Goal: Task Accomplishment & Management: Use online tool/utility

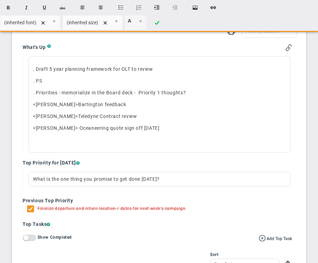
scroll to position [239, 0]
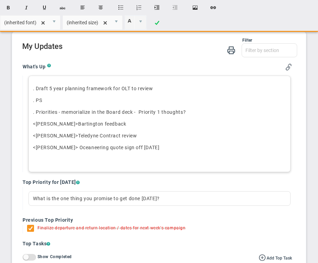
click at [195, 112] on p ". Priorities - memorialize in the Board deck - Priority 1 thoughts?﻿" at bounding box center [159, 112] width 253 height 7
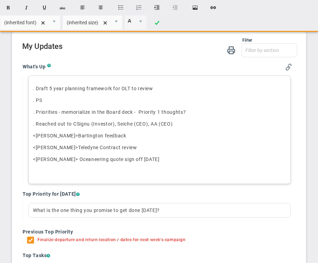
click at [89, 125] on span ". Reached out to CSignu (Investor), Seiche (CEO), AA (CEO)﻿" at bounding box center [103, 124] width 140 height 6
click at [52, 98] on p ". PS" at bounding box center [159, 100] width 253 height 7
click at [188, 125] on p ". Reached out to CSignum (Investor), Seiche (CEO), AA (CEO)﻿" at bounding box center [159, 124] width 253 height 7
click at [159, 88] on p ". Draft 5 year planning framework for OLT to review" at bounding box center [159, 88] width 253 height 7
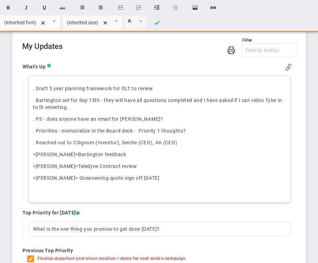
click at [45, 108] on span ". [PERSON_NAME] set for [DATE] - they will have all questions completed and I h…" at bounding box center [157, 104] width 249 height 13
click at [117, 144] on span ". Reached out to CSignum (Investor), Seiche (CEO), AA (CEO)﻿" at bounding box center [105, 143] width 144 height 6
click at [147, 182] on p "<[PERSON_NAME]> Oceaneering quote sign off [DATE]" at bounding box center [159, 178] width 253 height 7
click at [41, 143] on span ". Reached out to CSignum (Investor - just taken an $8M Series A), Seiche (CEO),…" at bounding box center [139, 143] width 212 height 6
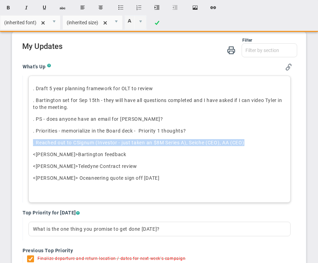
click at [41, 143] on span ". Reached out to CSignum (Investor - just taken an $8M Series A), Seiche (CEO),…" at bounding box center [139, 143] width 212 height 6
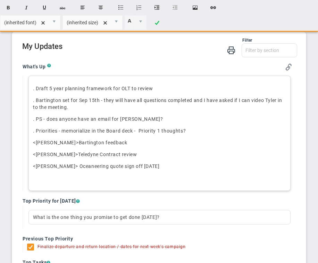
click at [32, 120] on div ". Draft 5 year planning framework for OLT to review . [PERSON_NAME] set for [DA…" at bounding box center [159, 133] width 262 height 115
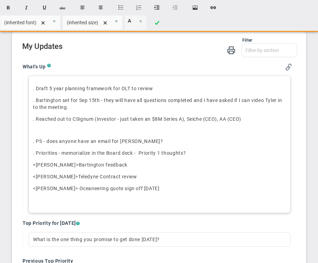
click at [35, 128] on div ". Draft 5 year planning framework for OLT to review . [PERSON_NAME] set for [DA…" at bounding box center [159, 145] width 262 height 138
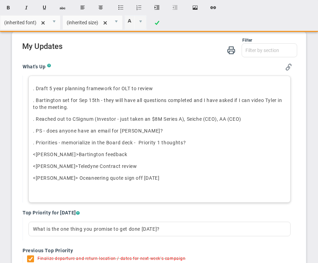
click at [44, 87] on span ". Draft 5 year planning framework for OLT to review" at bounding box center [93, 89] width 120 height 6
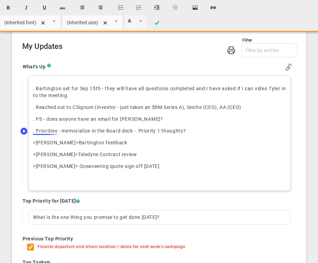
click at [33, 133] on span ". Priorities - memorialize in the Board deck - Priority 1 thoughts?﻿" at bounding box center [109, 131] width 153 height 6
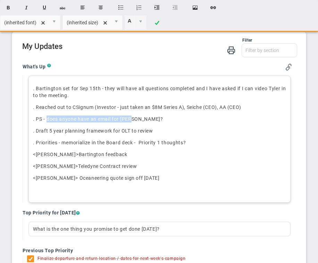
drag, startPoint x: 47, startPoint y: 120, endPoint x: 134, endPoint y: 120, distance: 87.2
click at [134, 120] on p ". PS - does anyone have an email for [PERSON_NAME]?" at bounding box center [159, 119] width 253 height 7
click at [60, 190] on p at bounding box center [159, 190] width 253 height 7
click at [52, 200] on div ". [PERSON_NAME] set for [DATE] - they will have all questions completed and I h…" at bounding box center [159, 139] width 262 height 127
click at [50, 198] on div ". [PERSON_NAME] set for [DATE] - they will have all questions completed and I h…" at bounding box center [159, 139] width 262 height 127
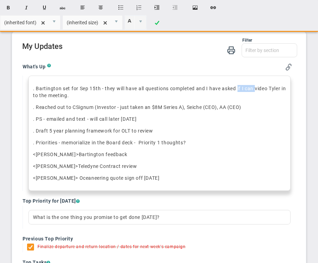
drag, startPoint x: 239, startPoint y: 89, endPoint x: 257, endPoint y: 89, distance: 17.4
click at [257, 89] on span ". [PERSON_NAME] set for [DATE] - they will have all questions completed and I h…" at bounding box center [159, 92] width 253 height 13
click at [249, 88] on span ". [PERSON_NAME] set for [DATE] - they will have all questions completed and I h…" at bounding box center [157, 92] width 248 height 13
click at [67, 96] on span ". [PERSON_NAME] set for [DATE] - they will have all questions completed and I h…" at bounding box center [157, 92] width 248 height 13
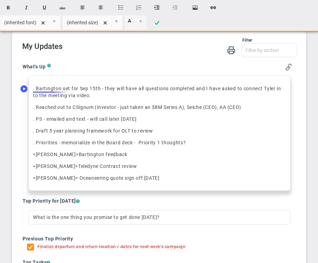
click at [36, 88] on span ". [PERSON_NAME] set for [DATE] - they will have all questions completed and I h…" at bounding box center [157, 92] width 248 height 13
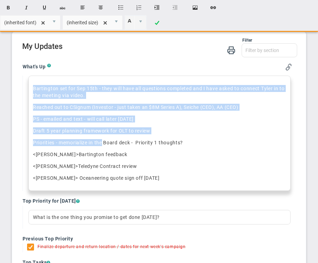
drag, startPoint x: 33, startPoint y: 90, endPoint x: 102, endPoint y: 144, distance: 87.4
click at [102, 144] on div "[PERSON_NAME] set for [DATE] - they will have all questions completed and I hav…" at bounding box center [159, 133] width 262 height 115
click at [138, 8] on button "Insert ordered list" at bounding box center [139, 7] width 17 height 13
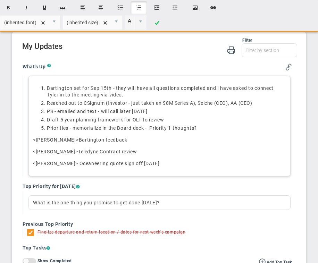
click at [132, 170] on div "[PERSON_NAME] set for [DATE] - they will have all questions completed and I hav…" at bounding box center [159, 126] width 262 height 101
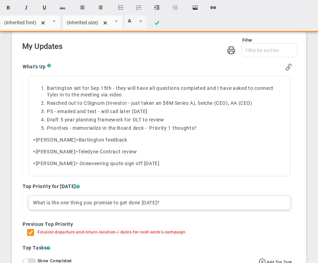
click at [84, 205] on div "What is the one thing you promise to get done [DATE]?" at bounding box center [159, 203] width 262 height 15
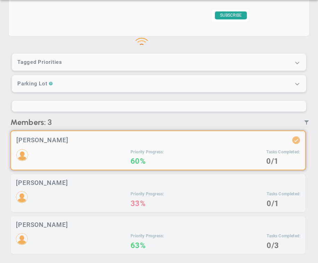
click at [94, 47] on div "Loading... Send Recap Profile Contact your Advisor Share! Become an Affiliate" at bounding box center [159, 46] width 304 height 423
